Goal: Information Seeking & Learning: Learn about a topic

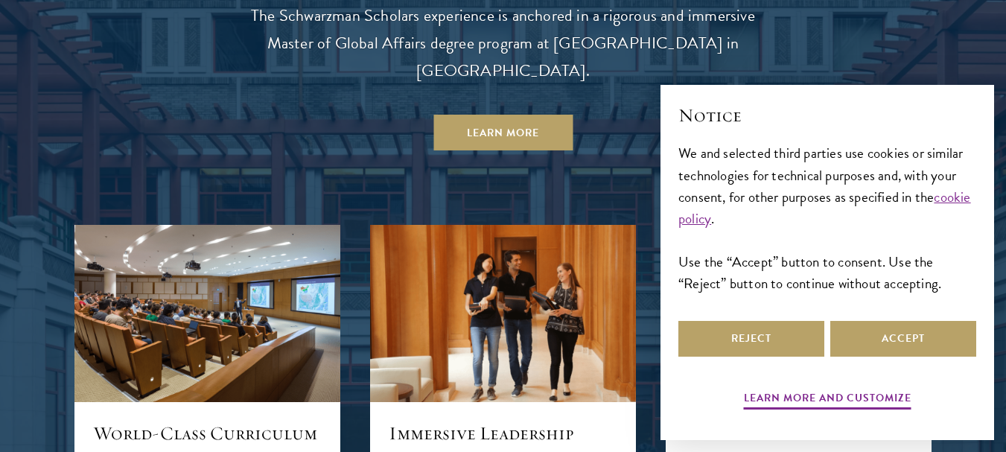
scroll to position [1372, 0]
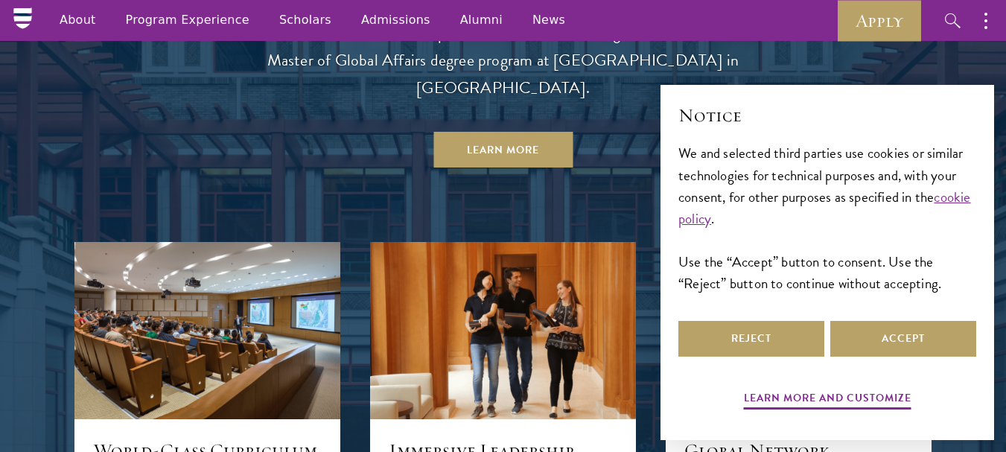
drag, startPoint x: 1016, startPoint y: 66, endPoint x: 1017, endPoint y: 150, distance: 84.9
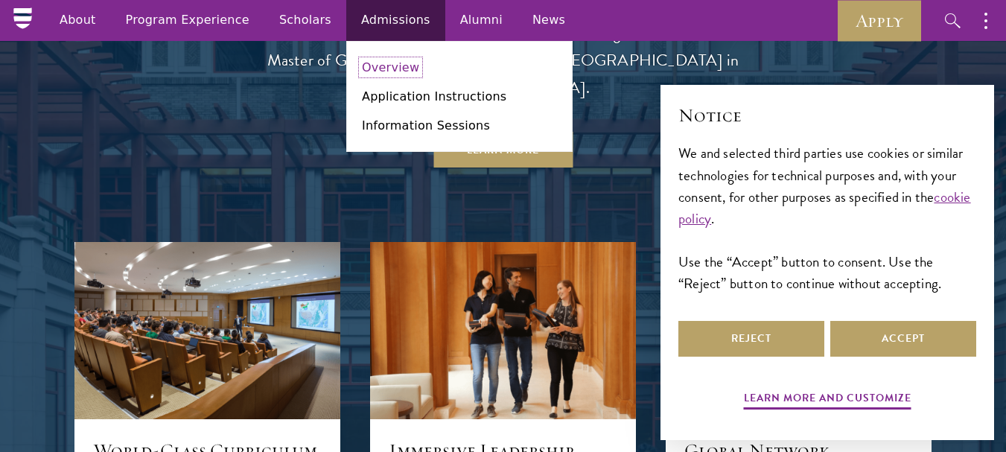
click at [362, 61] on link "Overview" at bounding box center [390, 67] width 57 height 14
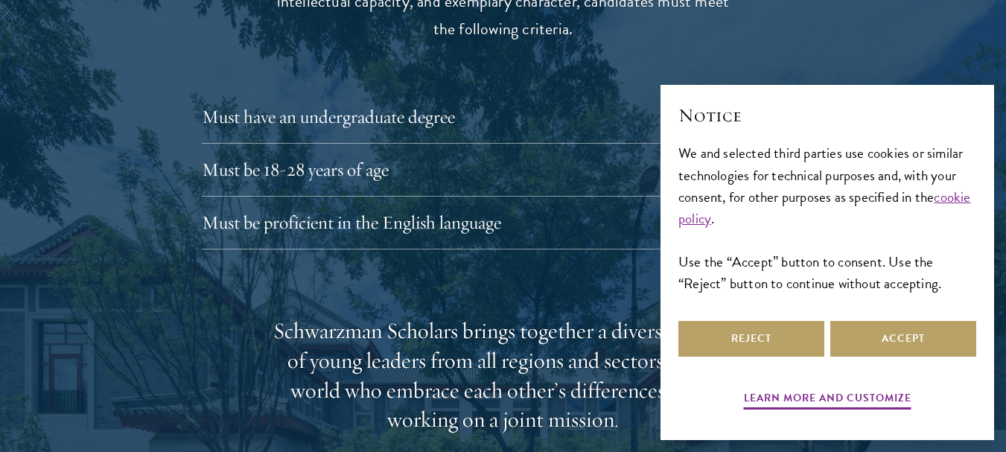
scroll to position [2114, 0]
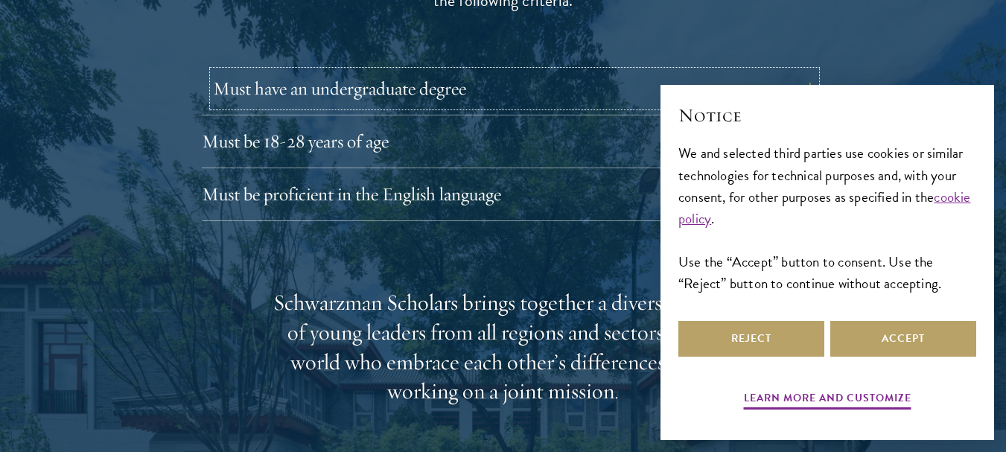
click at [568, 71] on button "Must have an undergraduate degree" at bounding box center [514, 89] width 603 height 36
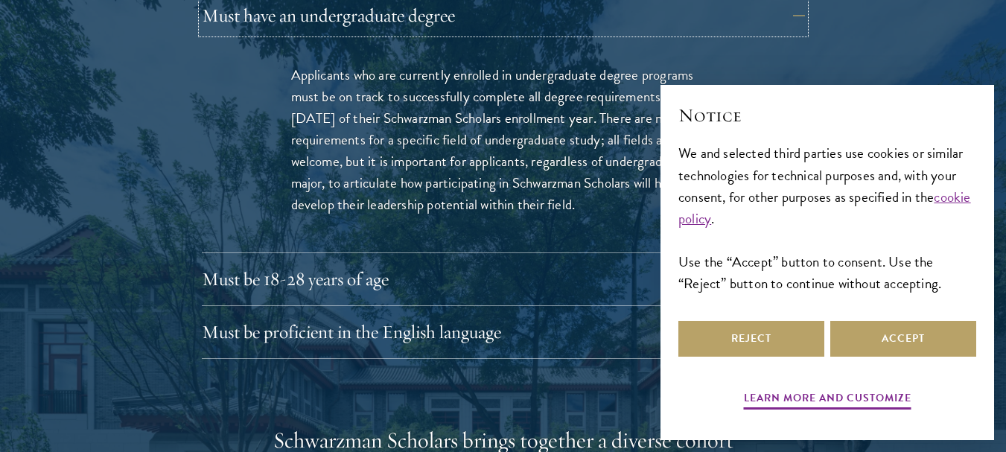
scroll to position [2201, 0]
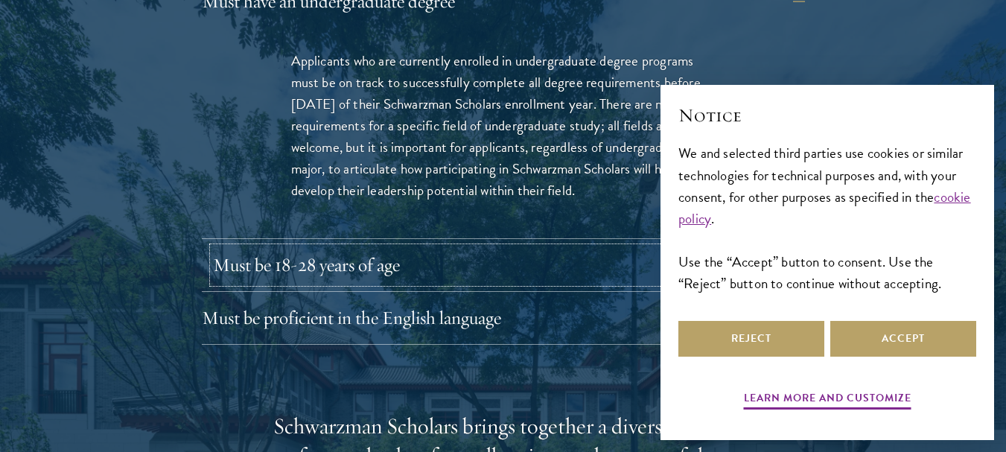
click at [535, 247] on button "Must be 18-28 years of age" at bounding box center [514, 265] width 603 height 36
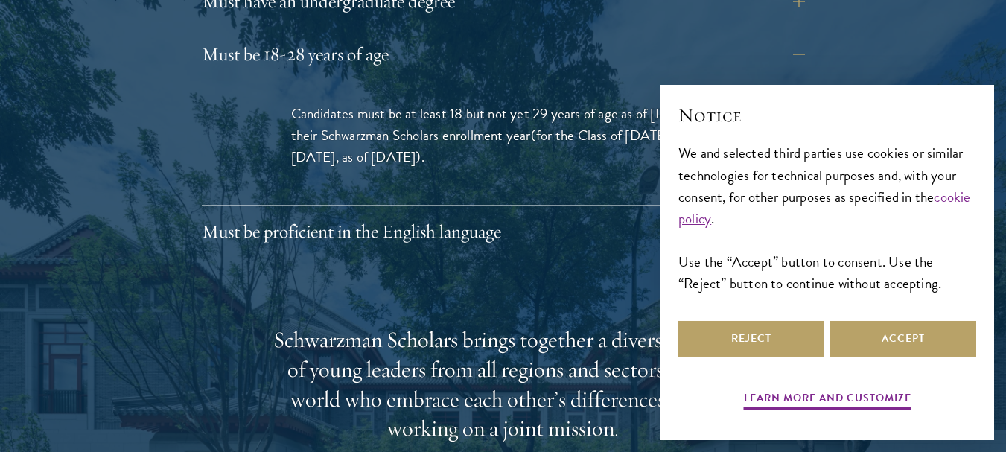
click at [987, 57] on div at bounding box center [503, 347] width 1006 height 1325
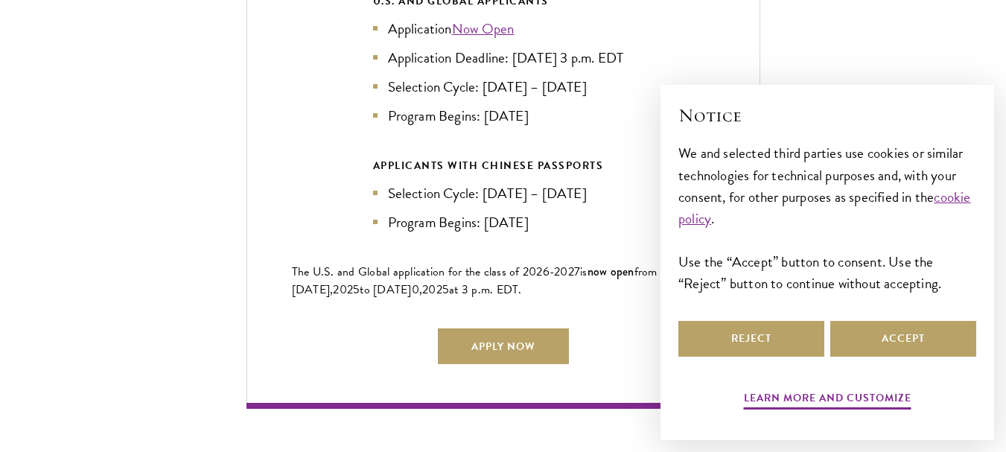
scroll to position [3611, 0]
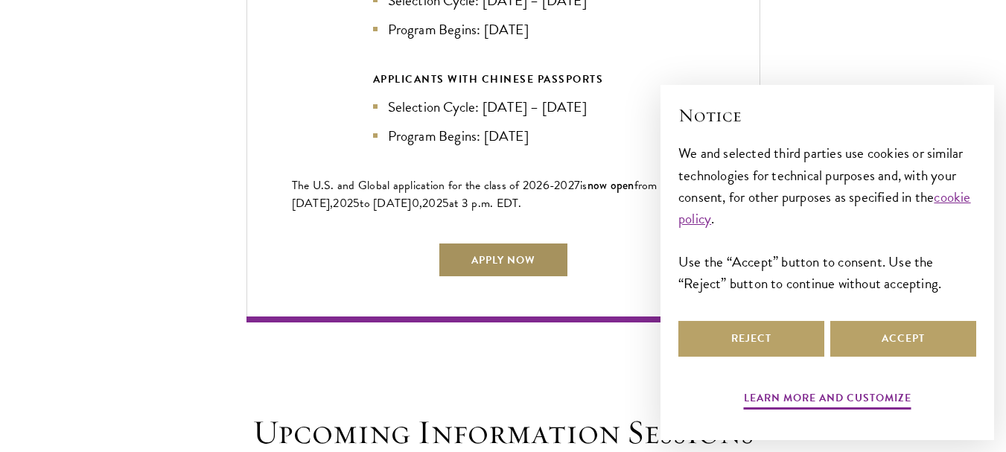
click at [524, 252] on link "Apply Now" at bounding box center [503, 260] width 131 height 36
